Goal: Find specific page/section: Find specific page/section

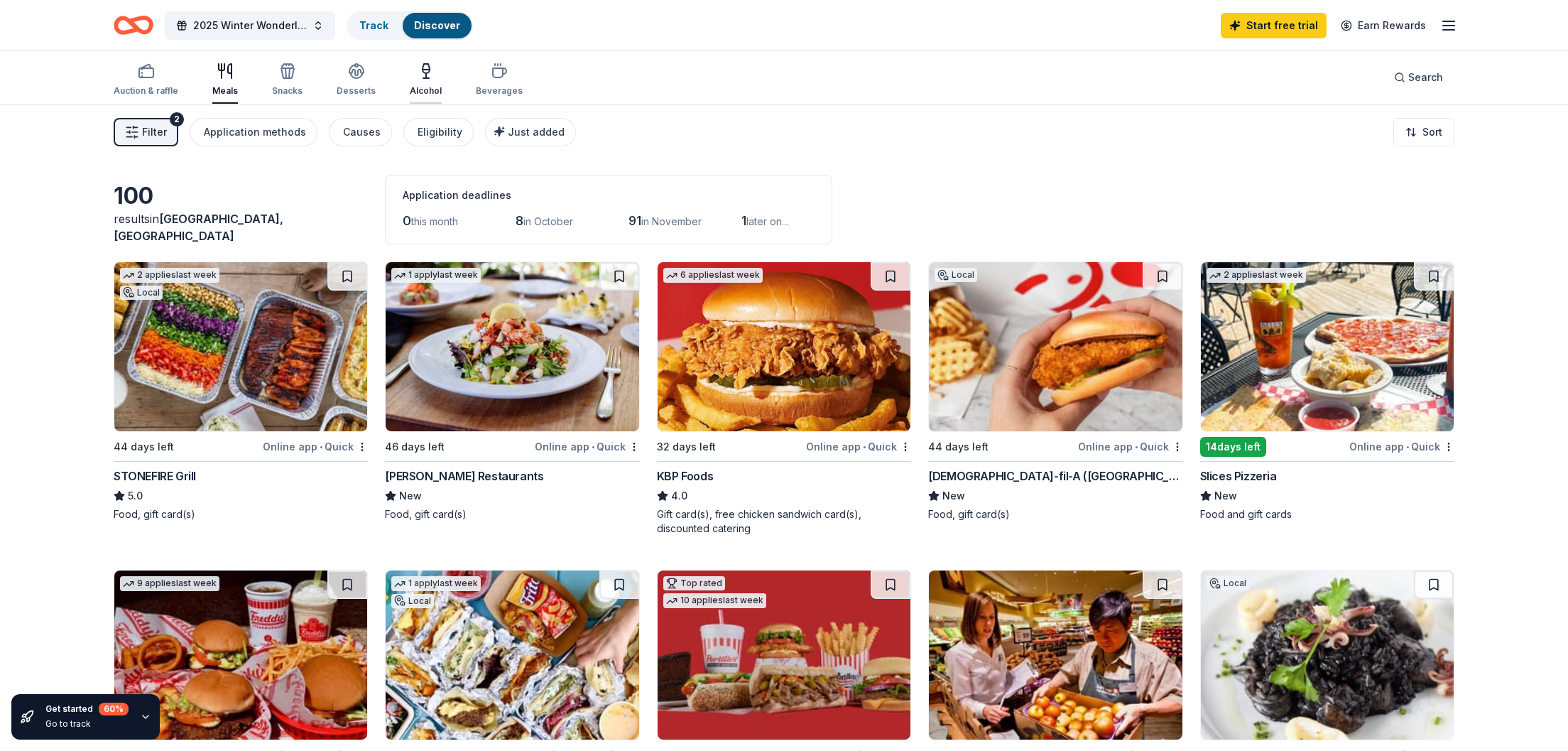
click at [423, 78] on icon "button" at bounding box center [426, 78] width 5 height 0
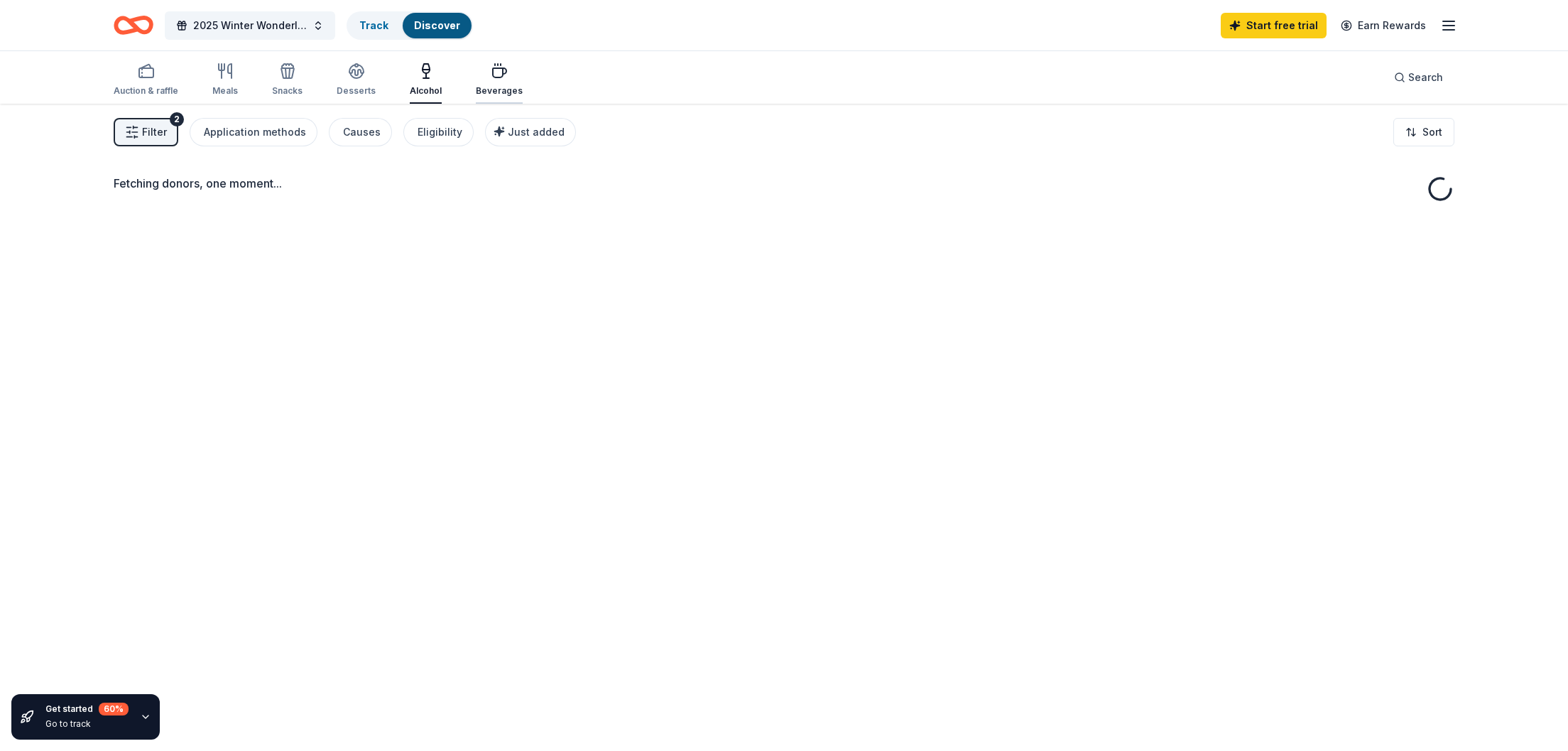
click at [498, 92] on div "Beverages" at bounding box center [498, 90] width 47 height 12
click at [414, 84] on div "Alcohol" at bounding box center [426, 80] width 32 height 34
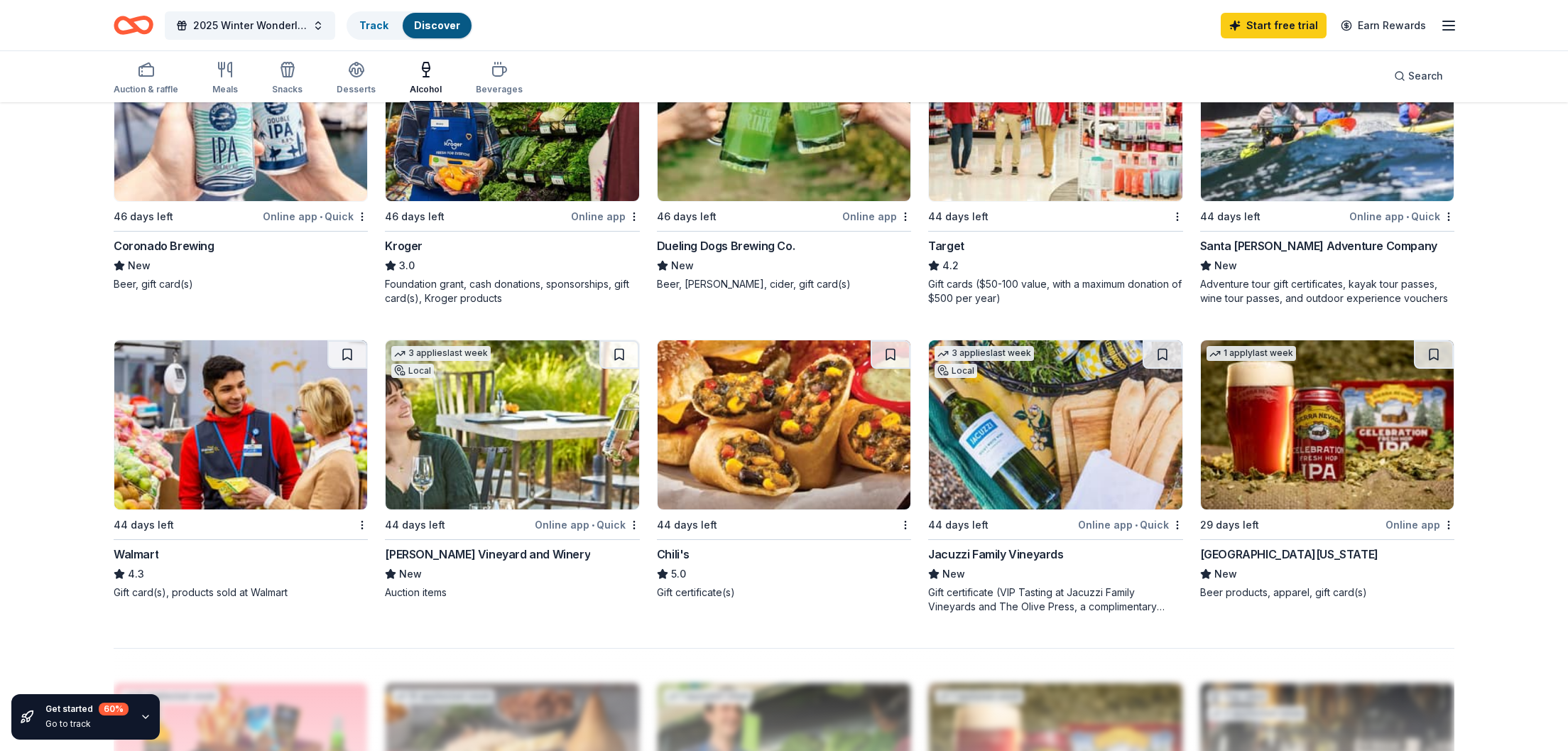
scroll to position [831, 0]
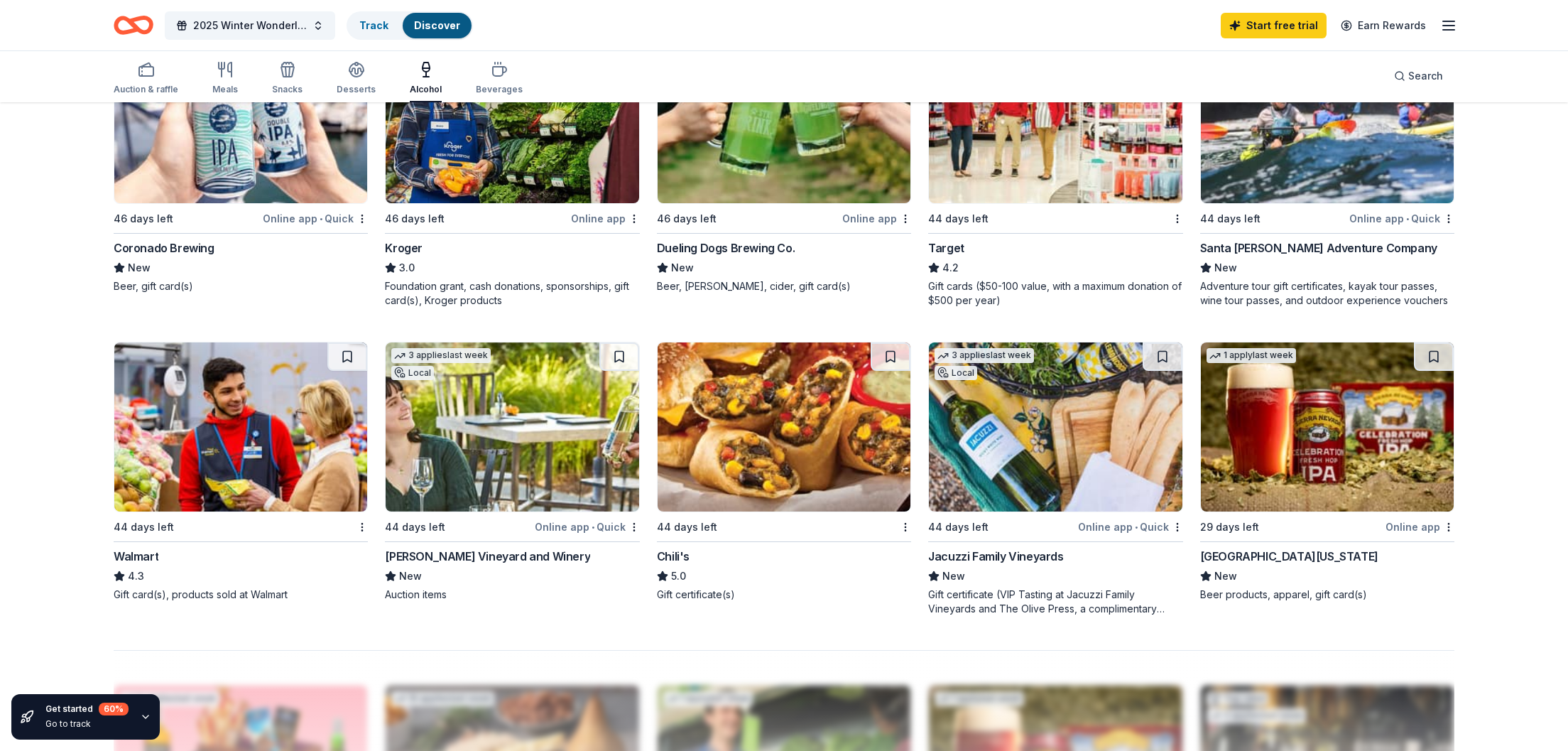
click at [857, 2] on div "2025 Winter Wonderland Comfort and Joy Fair Track Discover Start free trial Ear…" at bounding box center [784, 25] width 1454 height 50
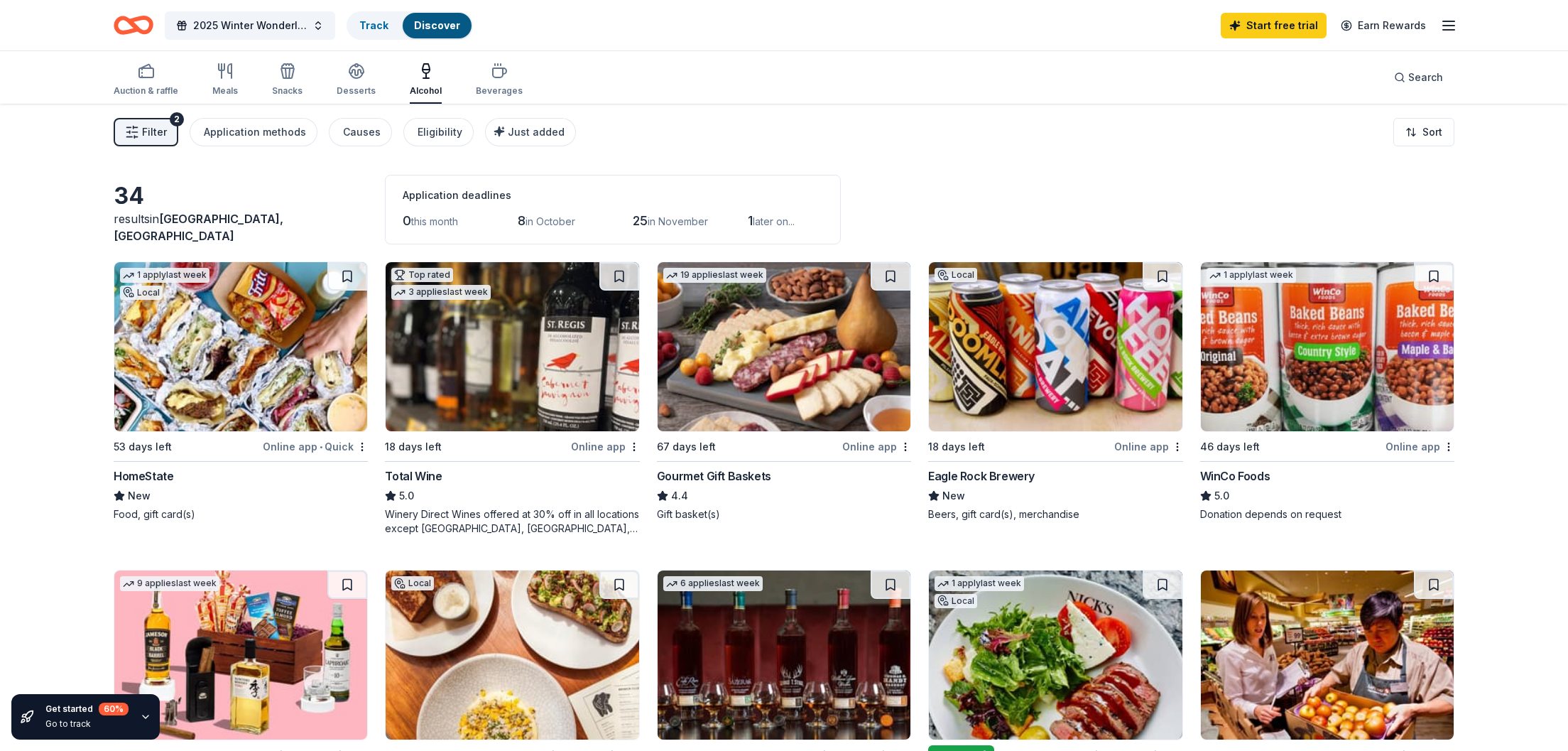
scroll to position [0, 0]
drag, startPoint x: 515, startPoint y: 80, endPoint x: 507, endPoint y: 82, distance: 8.2
click at [514, 81] on div "Auction & raffle Meals Snacks Desserts Alcohol Beverages Search" at bounding box center [784, 77] width 1340 height 52
click at [497, 85] on div "Beverages" at bounding box center [498, 80] width 47 height 34
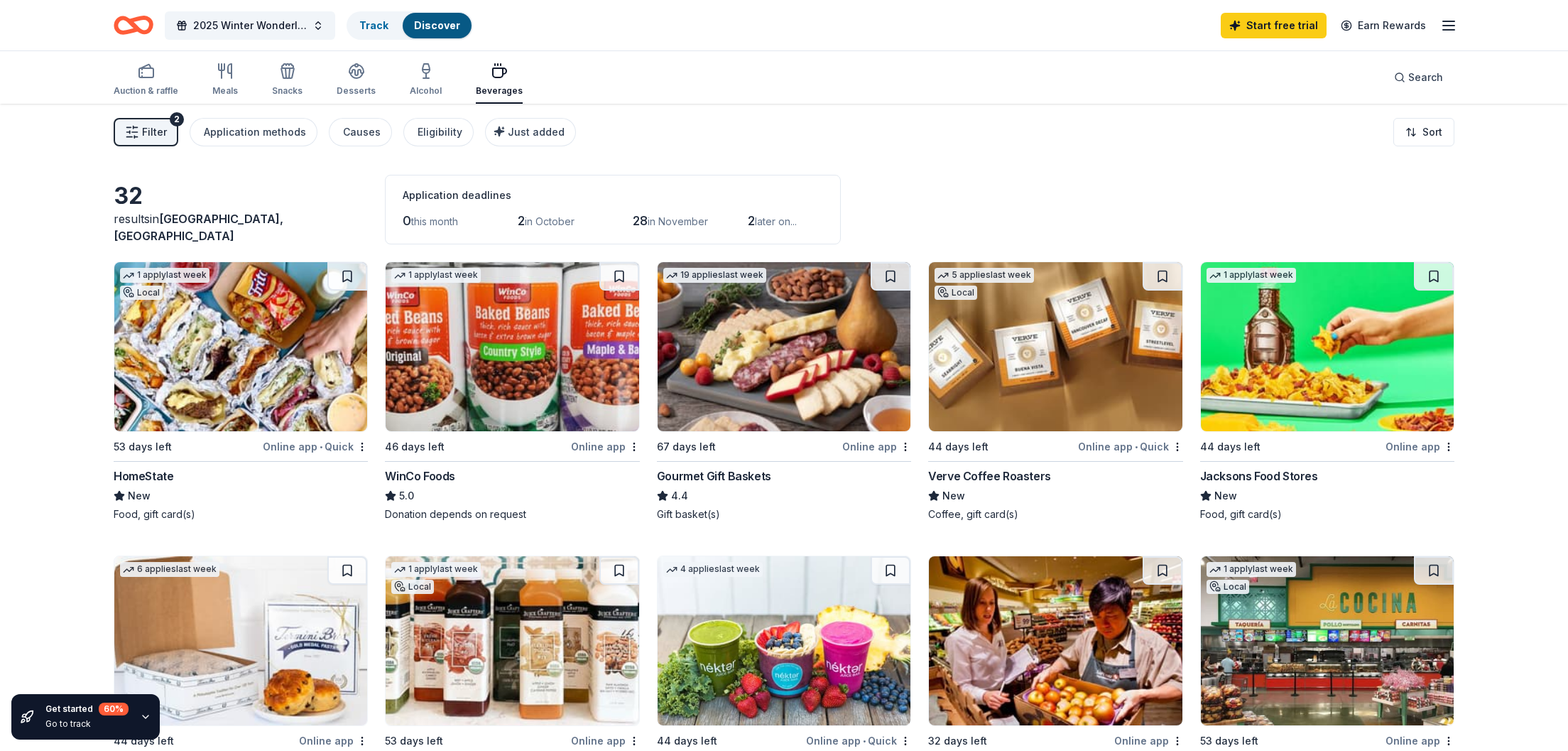
drag, startPoint x: 921, startPoint y: 245, endPoint x: 1029, endPoint y: 201, distance: 116.6
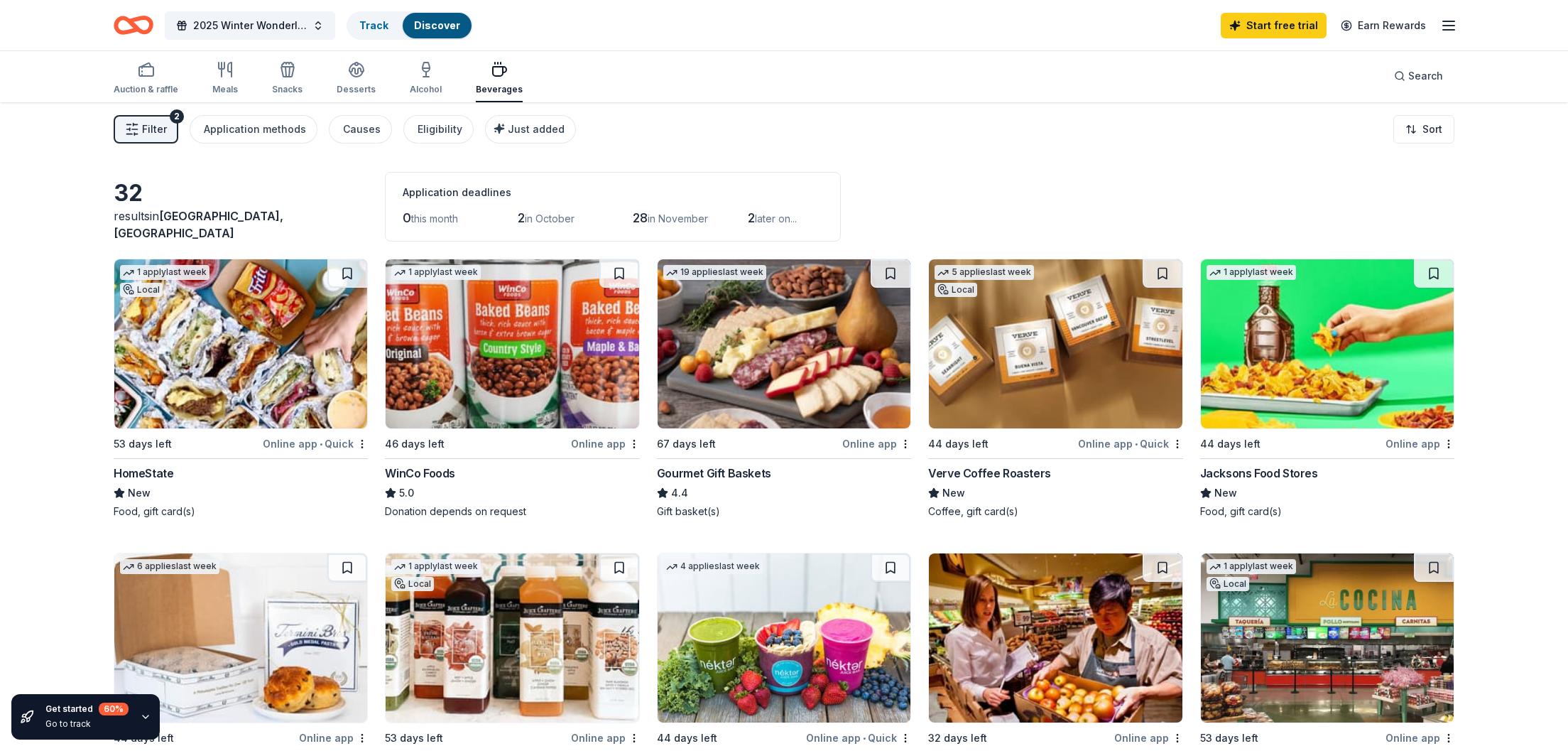
drag, startPoint x: 1039, startPoint y: 213, endPoint x: 1436, endPoint y: 221, distance: 397.1
click at [1429, 222] on div "32 results in [GEOGRAPHIC_DATA], [GEOGRAPHIC_DATA] Application deadlines 0 this…" at bounding box center [784, 206] width 1340 height 70
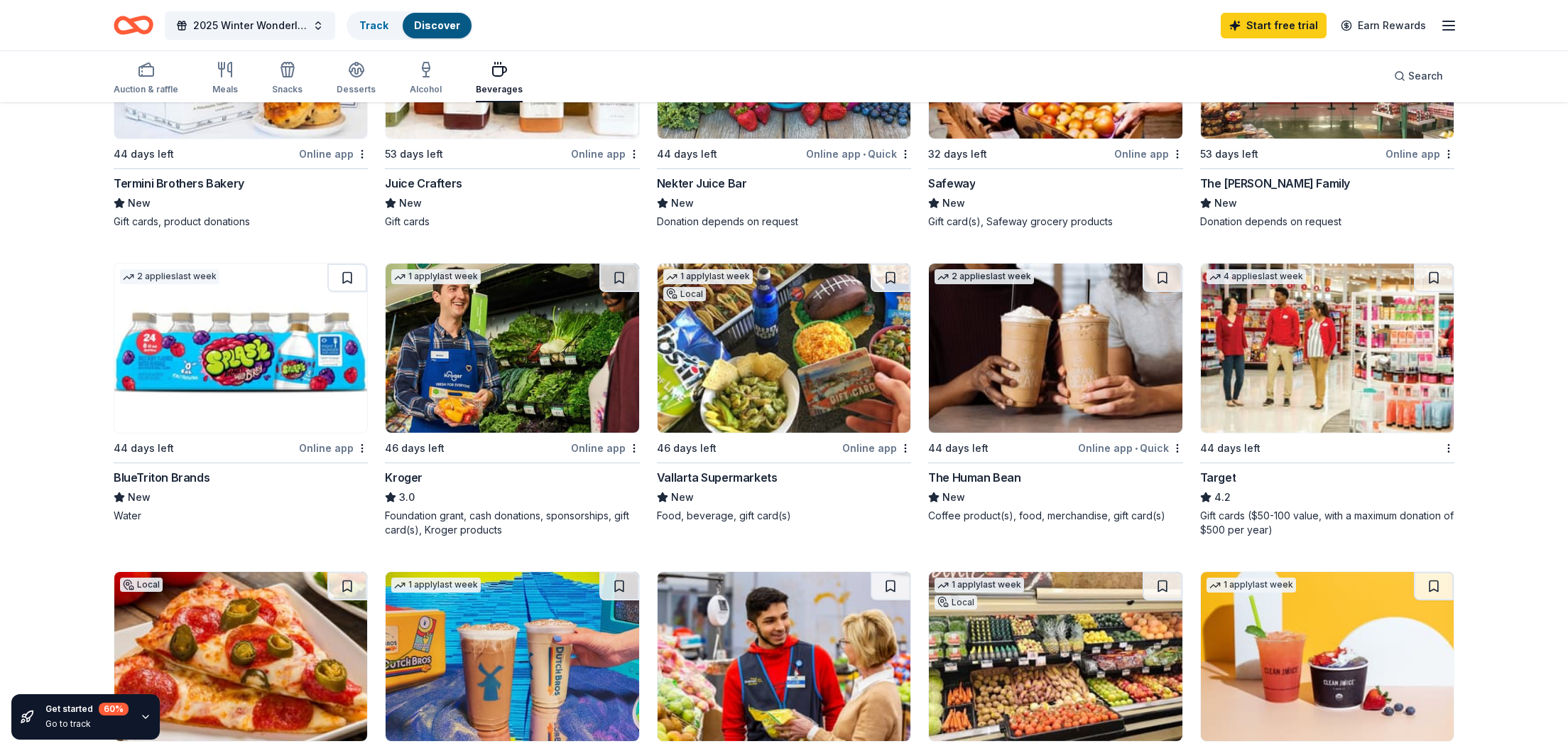
scroll to position [231, 0]
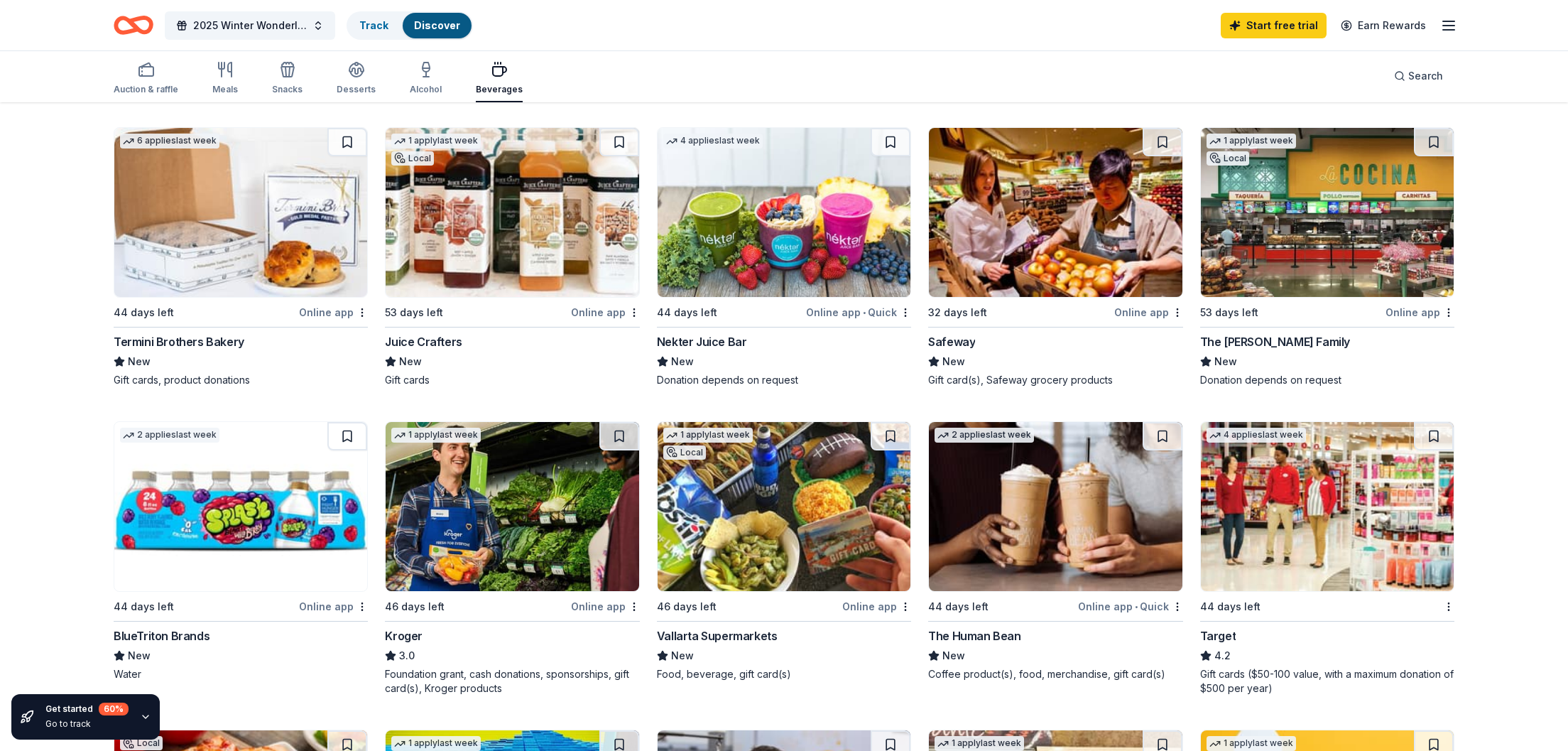
click at [1491, 275] on div "32 results in [GEOGRAPHIC_DATA], [GEOGRAPHIC_DATA] Application deadlines 0 this…" at bounding box center [784, 633] width 1454 height 1917
drag, startPoint x: 1491, startPoint y: 275, endPoint x: 1520, endPoint y: 275, distance: 29.0
click at [1520, 275] on div "Get started 60 % Go to track 32 results in [GEOGRAPHIC_DATA], [GEOGRAPHIC_DATA]…" at bounding box center [784, 633] width 1568 height 1917
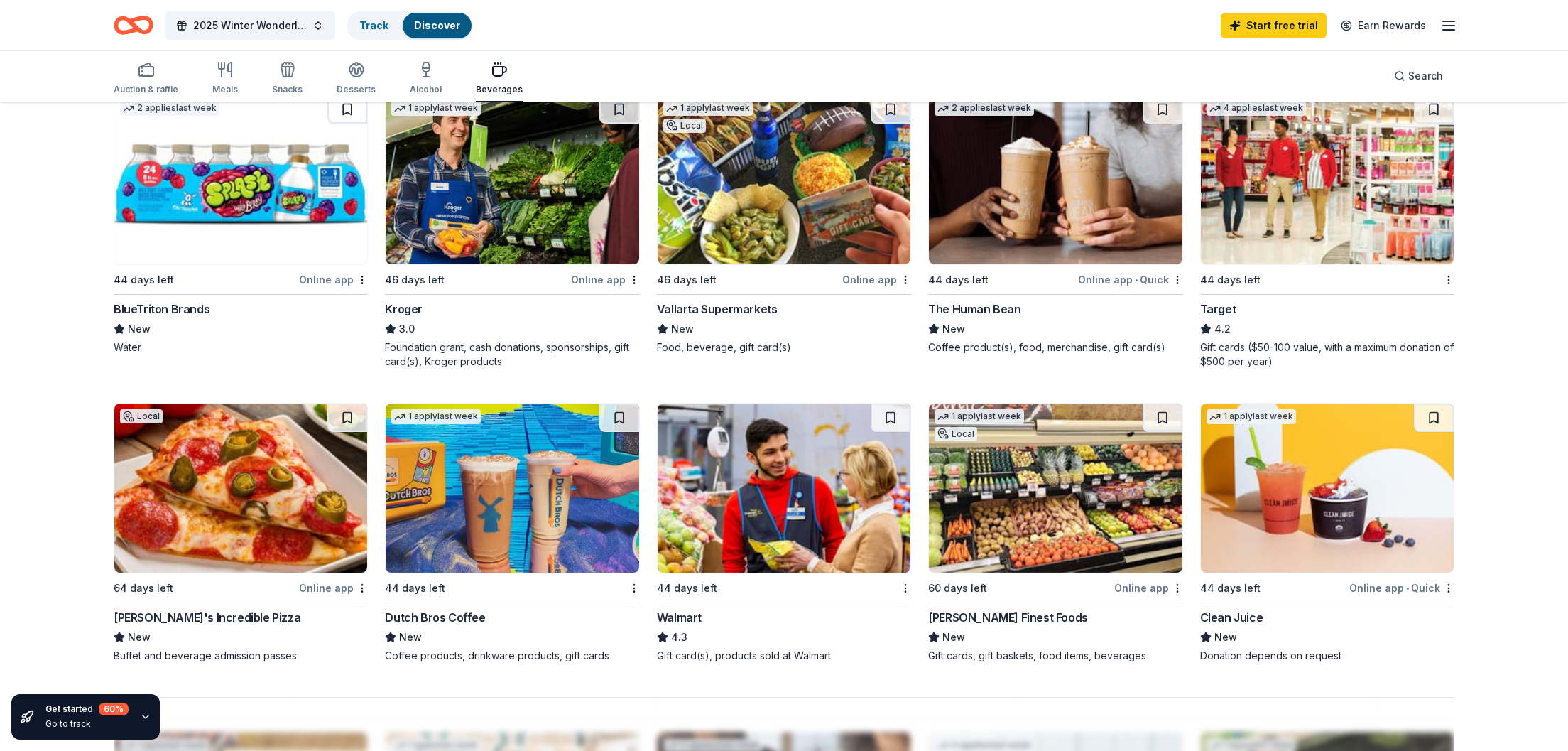
scroll to position [764, 0]
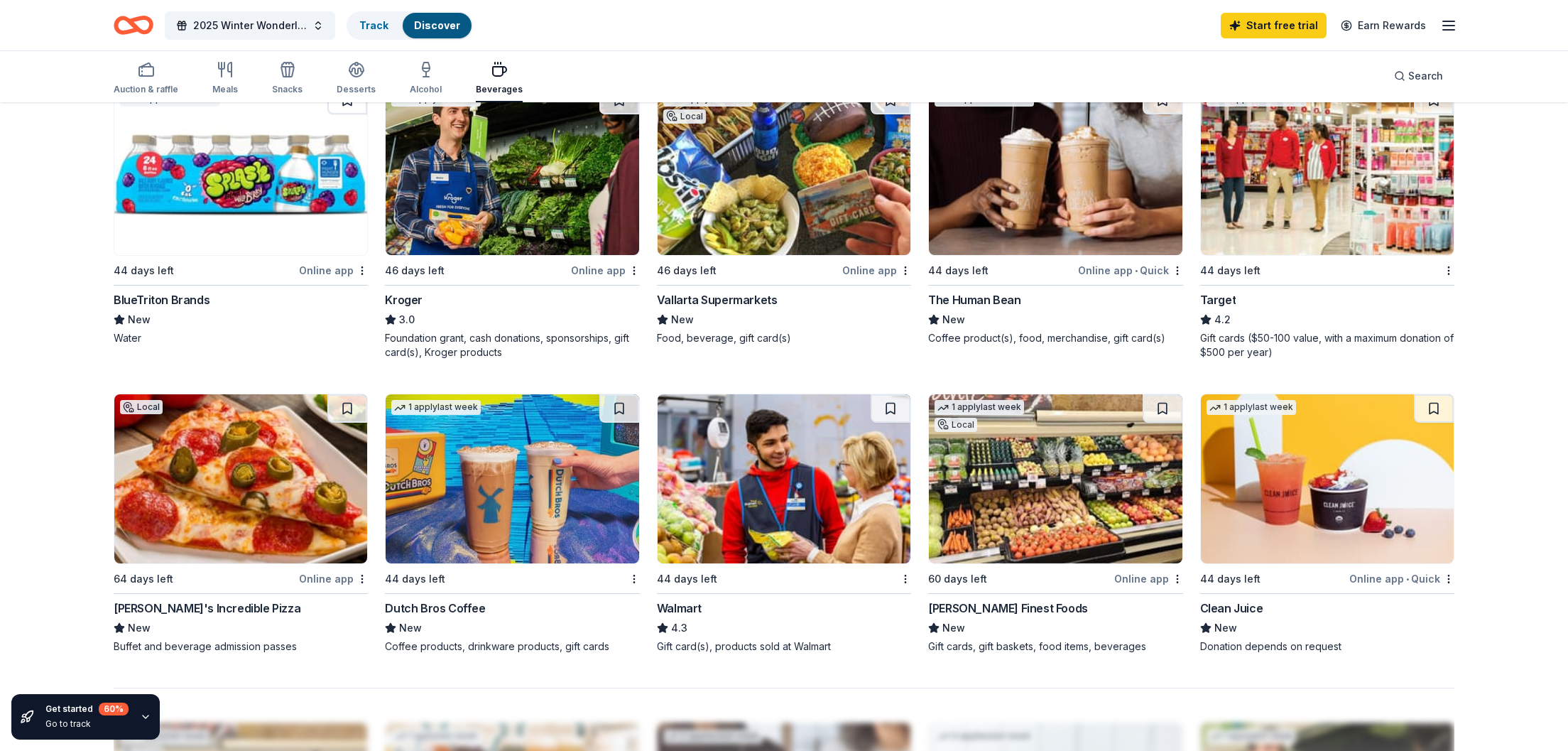
click at [1515, 325] on div "Get started 60 % Go to track 32 results in [GEOGRAPHIC_DATA], [GEOGRAPHIC_DATA]…" at bounding box center [784, 298] width 1568 height 1917
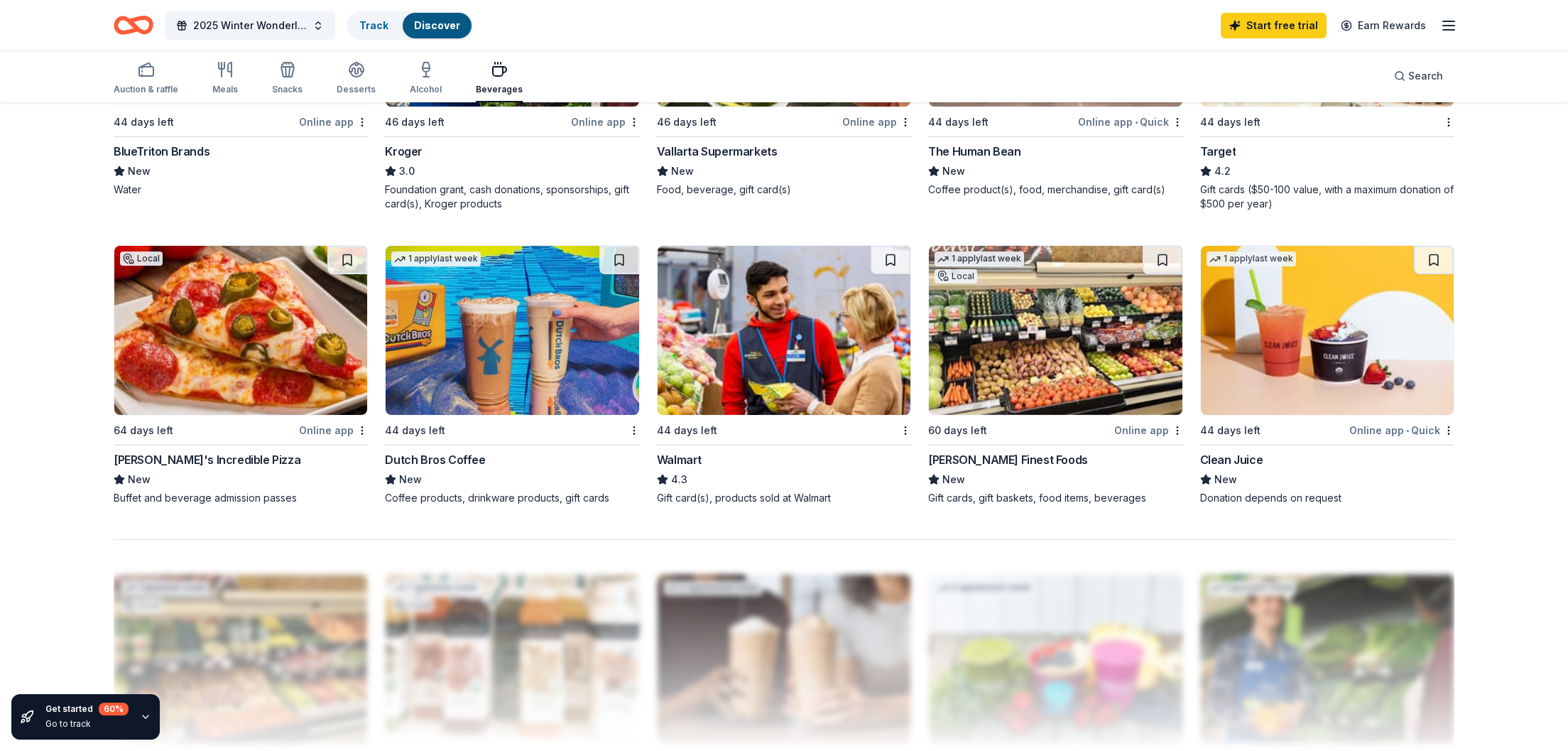
scroll to position [927, 0]
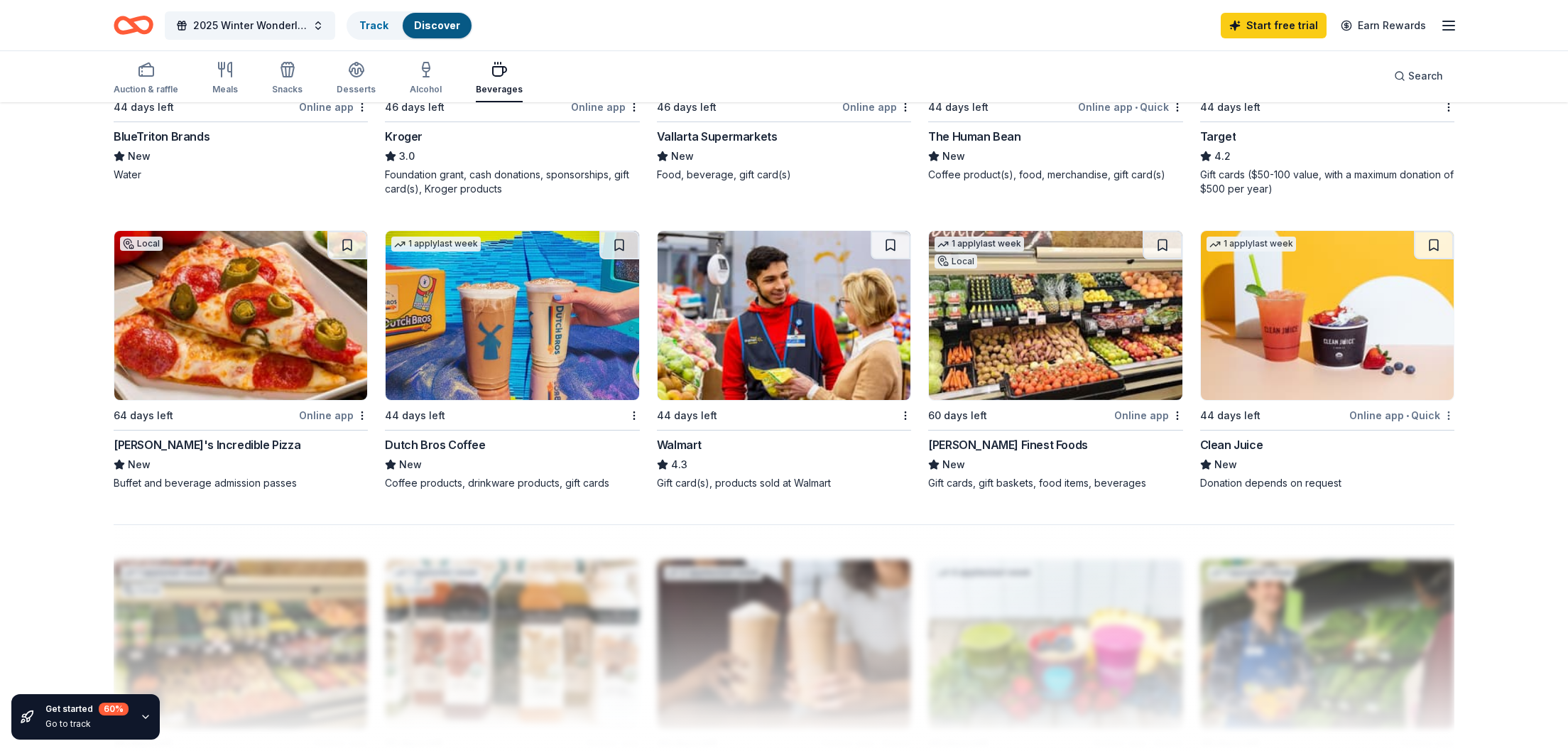
click at [1501, 407] on div "32 results in [GEOGRAPHIC_DATA], [GEOGRAPHIC_DATA] Application deadlines 0 this…" at bounding box center [784, 135] width 1454 height 1917
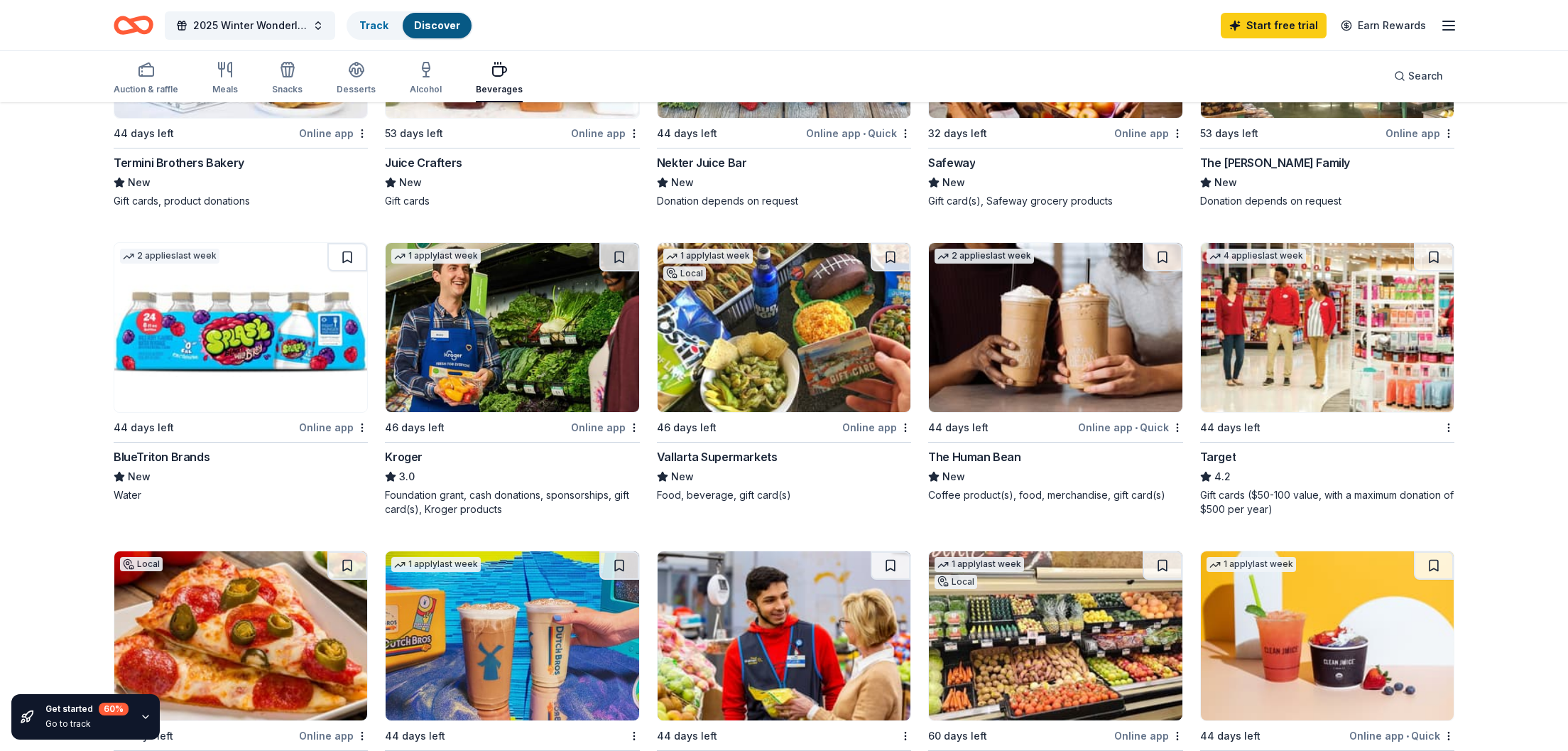
scroll to position [615, 0]
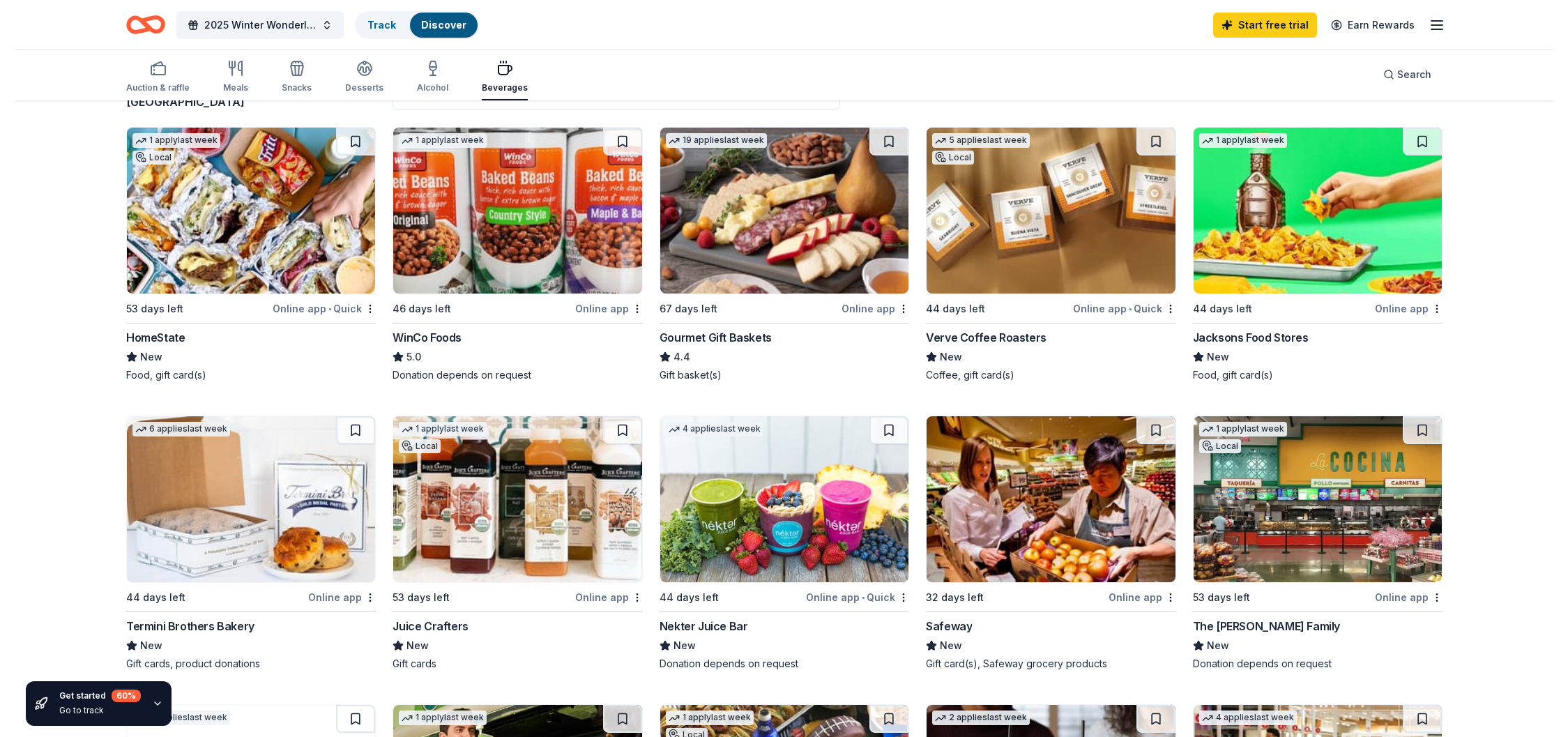
scroll to position [138, 0]
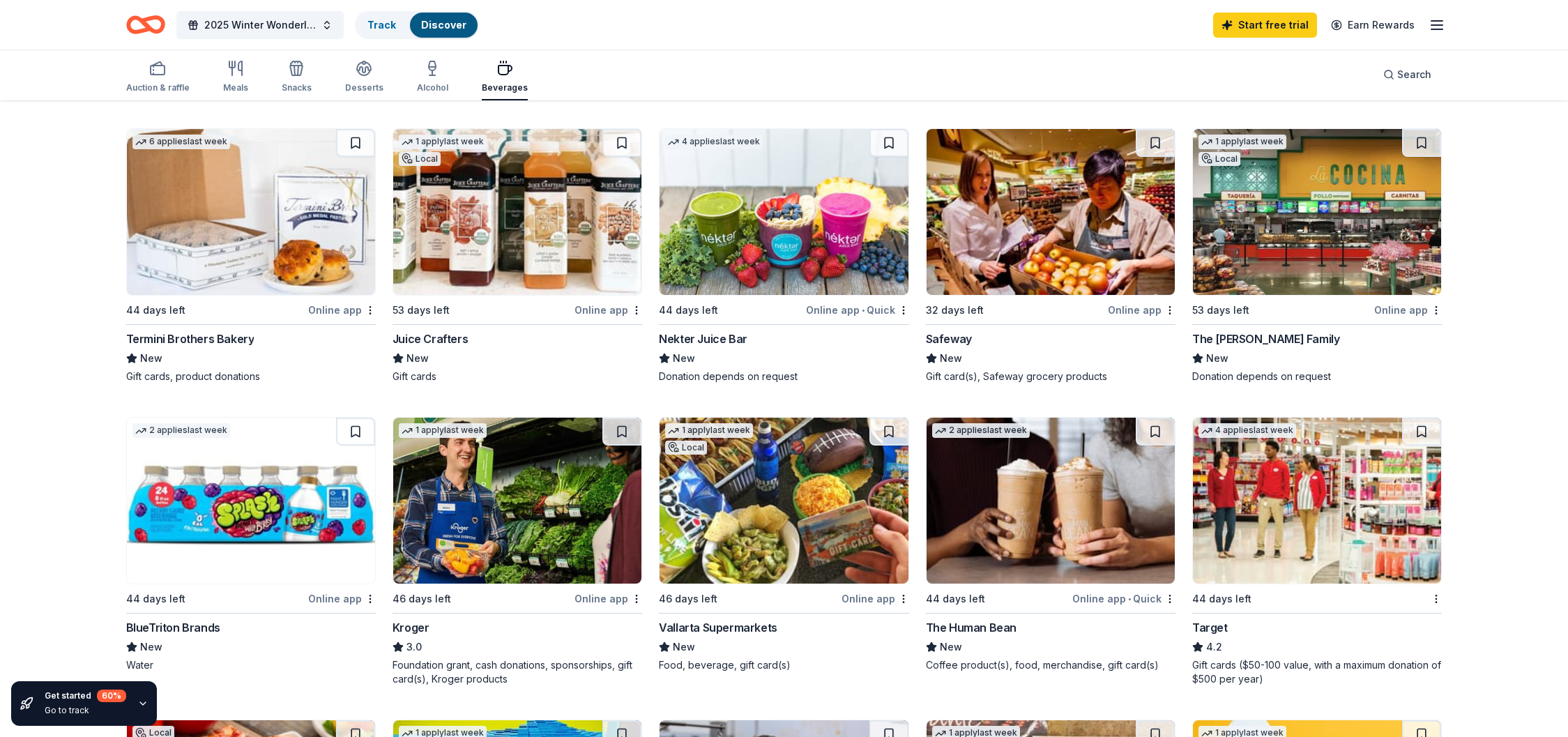
drag, startPoint x: 1540, startPoint y: 734, endPoint x: 1551, endPoint y: 787, distance: 54.1
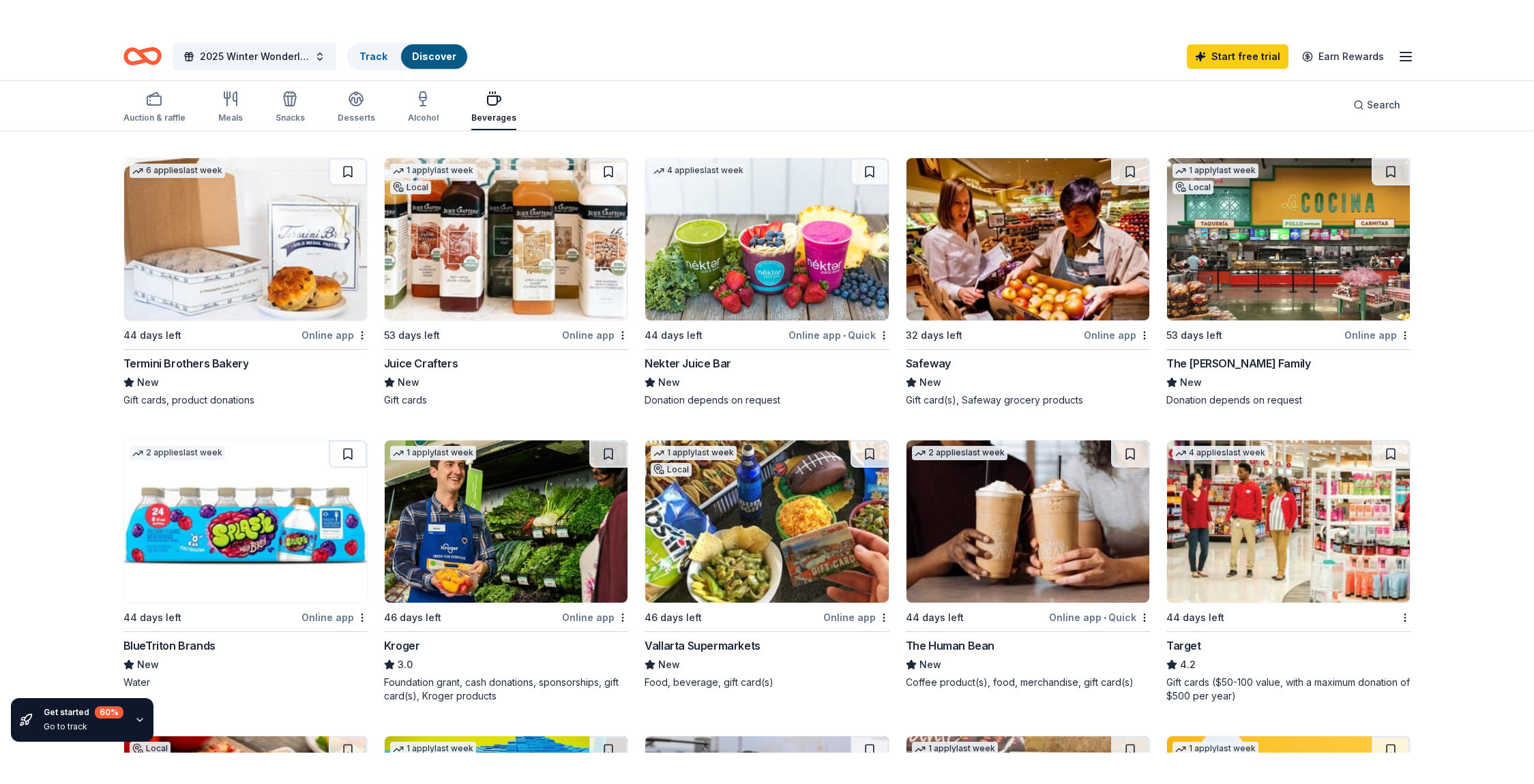
scroll to position [510, 0]
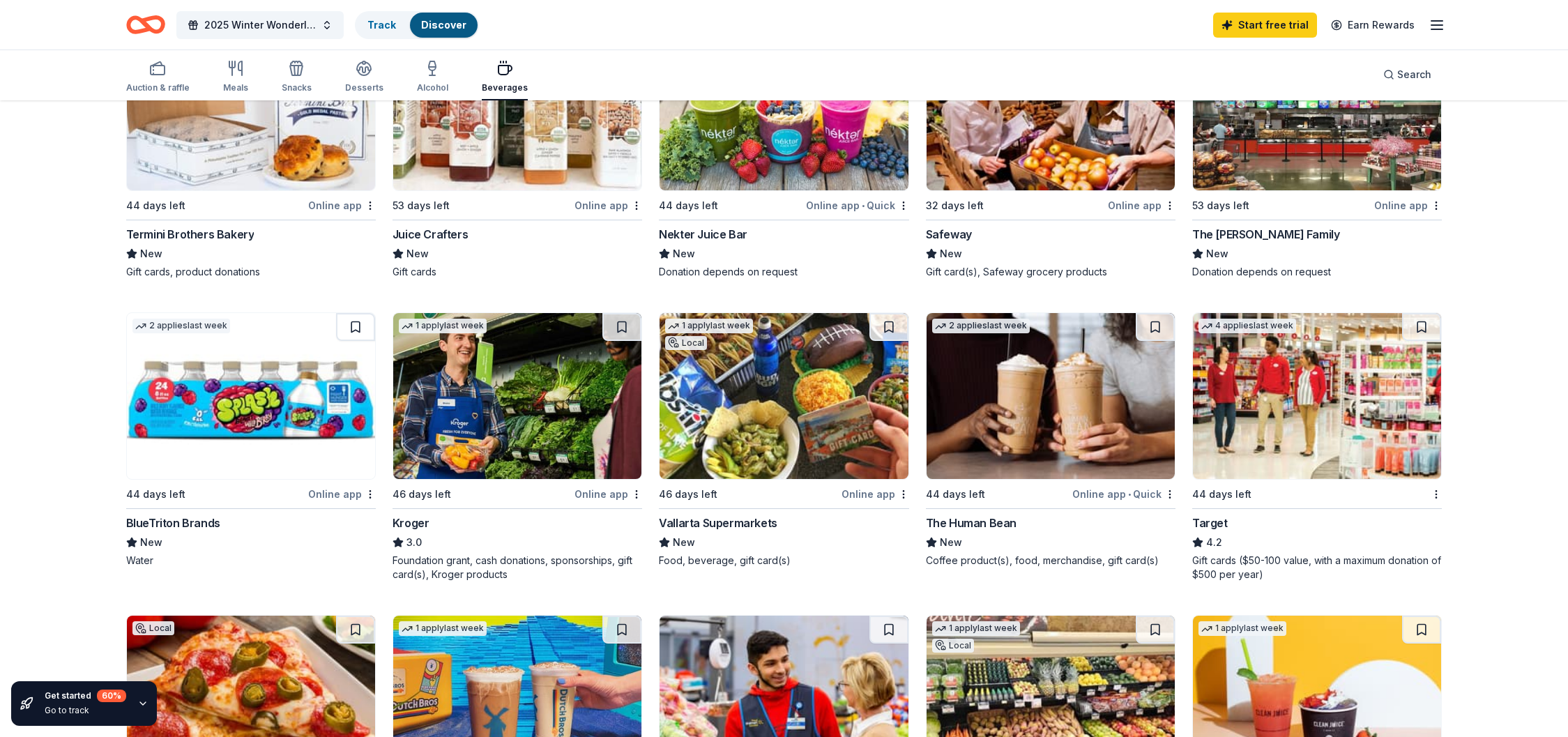
drag, startPoint x: 1530, startPoint y: 708, endPoint x: 1537, endPoint y: 711, distance: 7.6
click at [1530, 708] on div "Get started 60 % Go to track 32 results in [GEOGRAPHIC_DATA], [GEOGRAPHIC_DATA]…" at bounding box center [784, 521] width 1568 height 1882
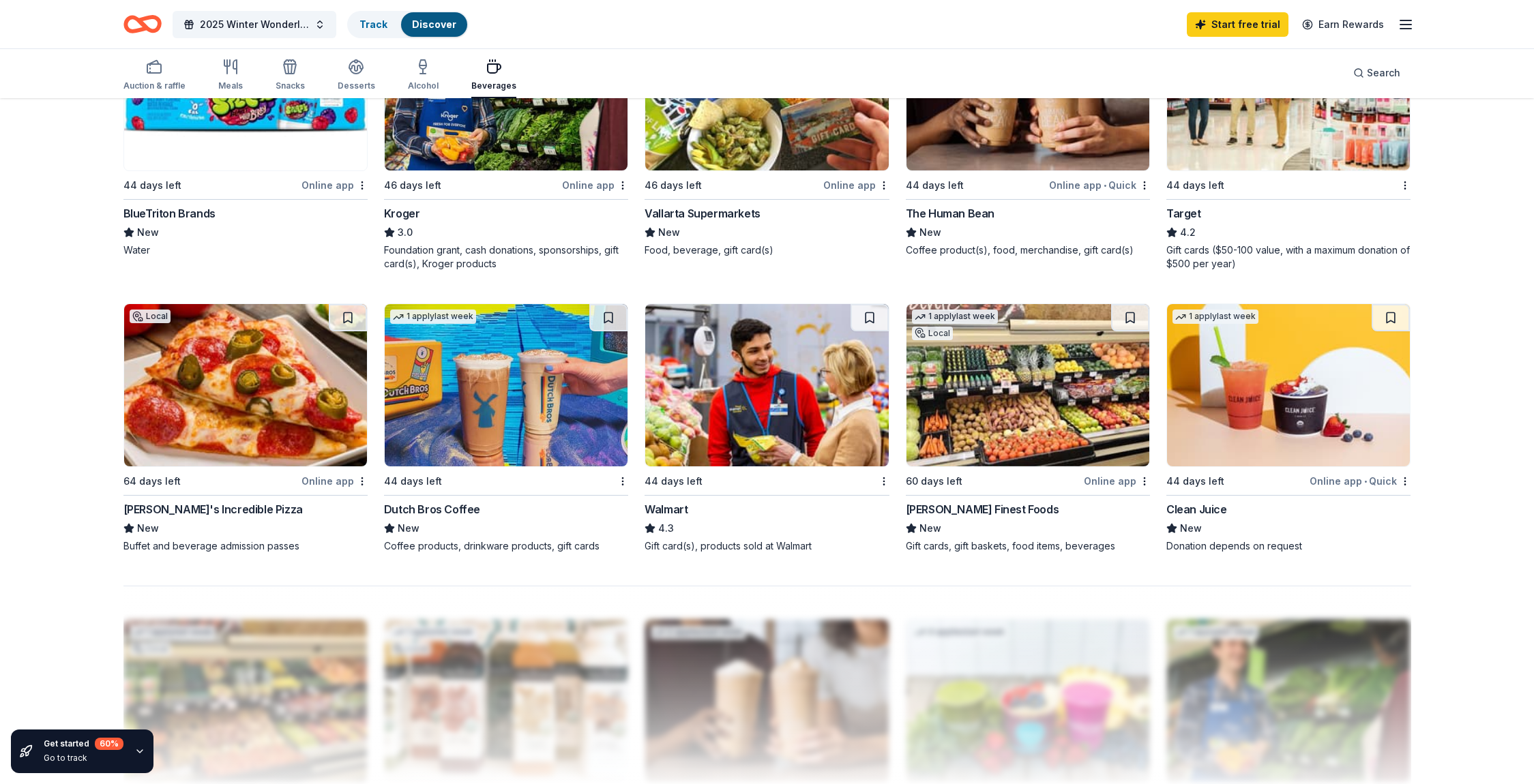
scroll to position [810, 0]
